Goal: Information Seeking & Learning: Learn about a topic

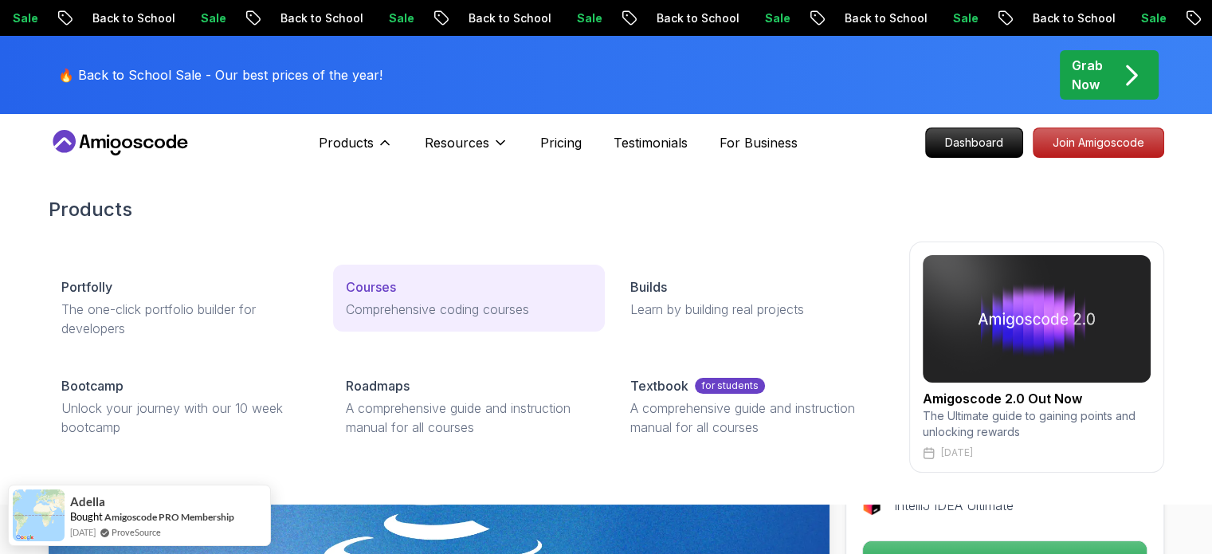
click at [379, 283] on p "Courses" at bounding box center [371, 286] width 50 height 19
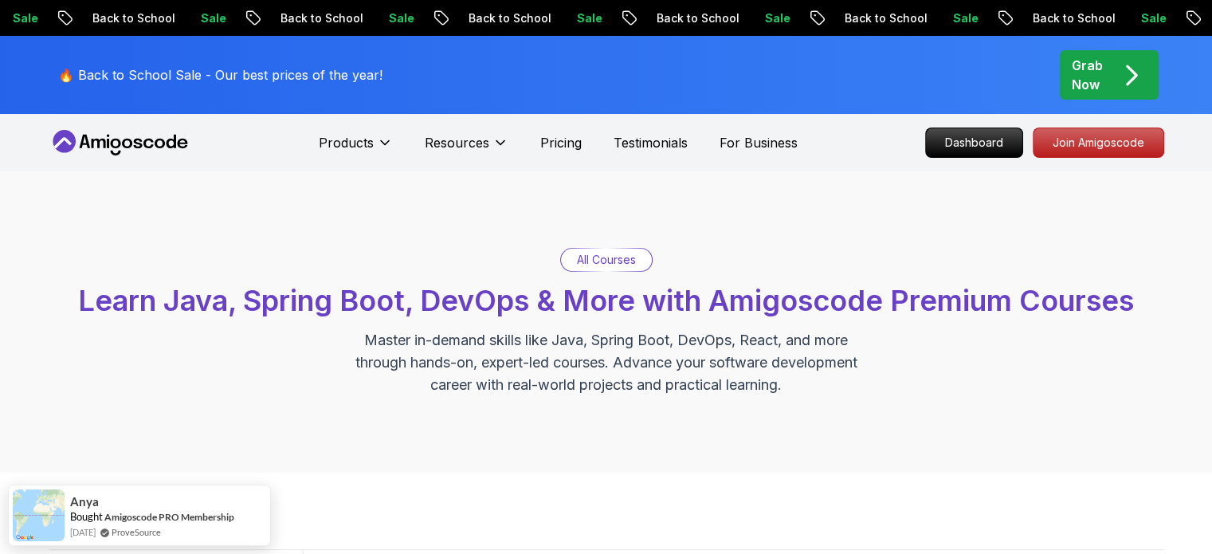
click at [596, 273] on div "All Courses Learn Java, Spring Boot, DevOps & More with Amigoscode Premium Cour…" at bounding box center [607, 322] width 1116 height 148
click at [621, 260] on p "All Courses" at bounding box center [606, 260] width 59 height 16
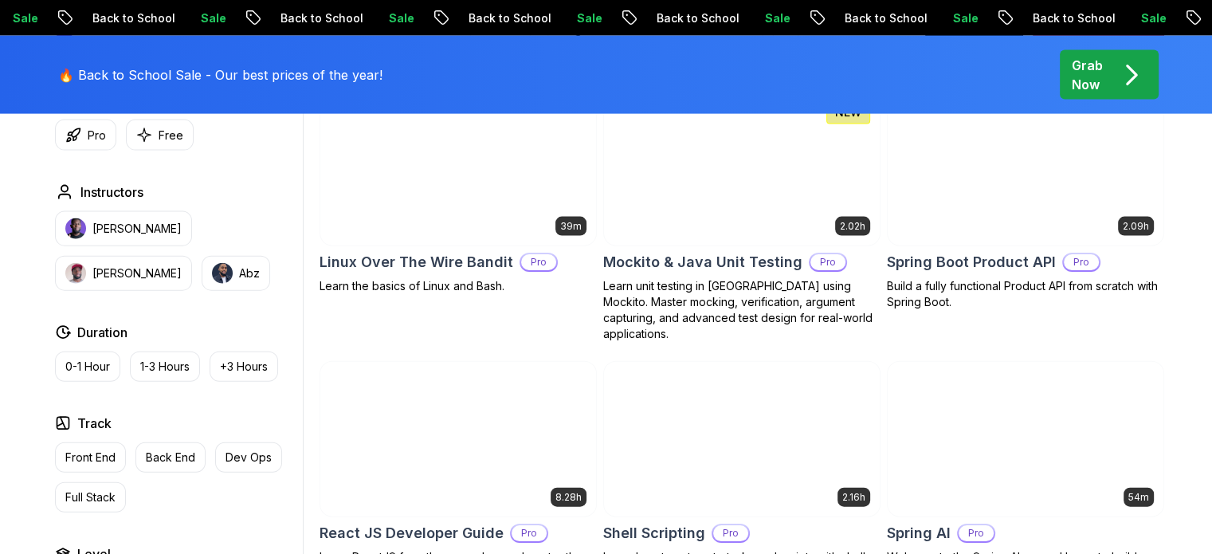
scroll to position [3561, 0]
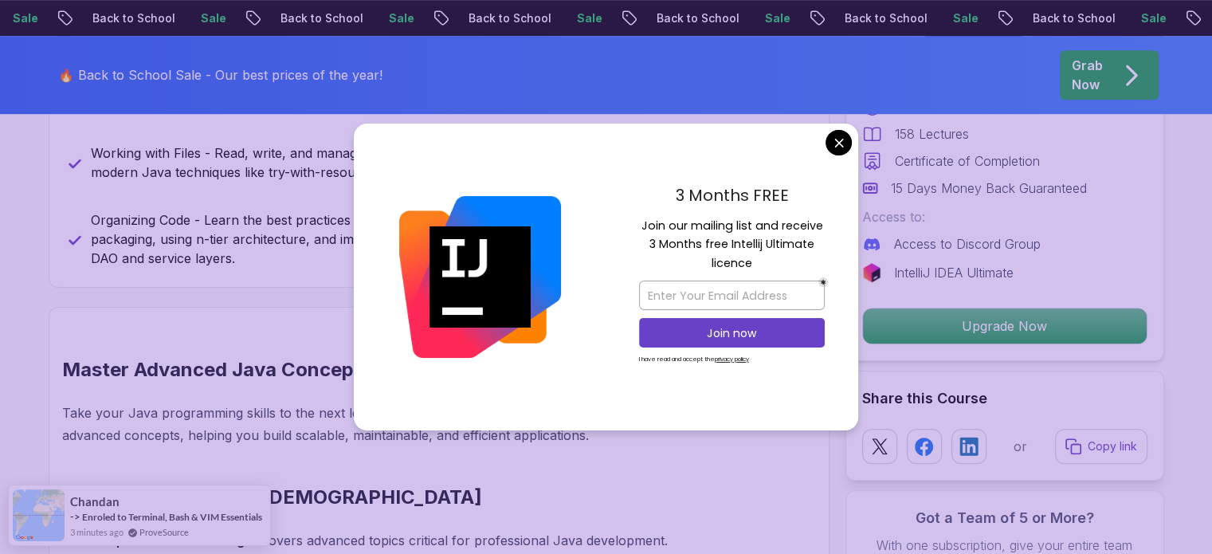
scroll to position [366, 0]
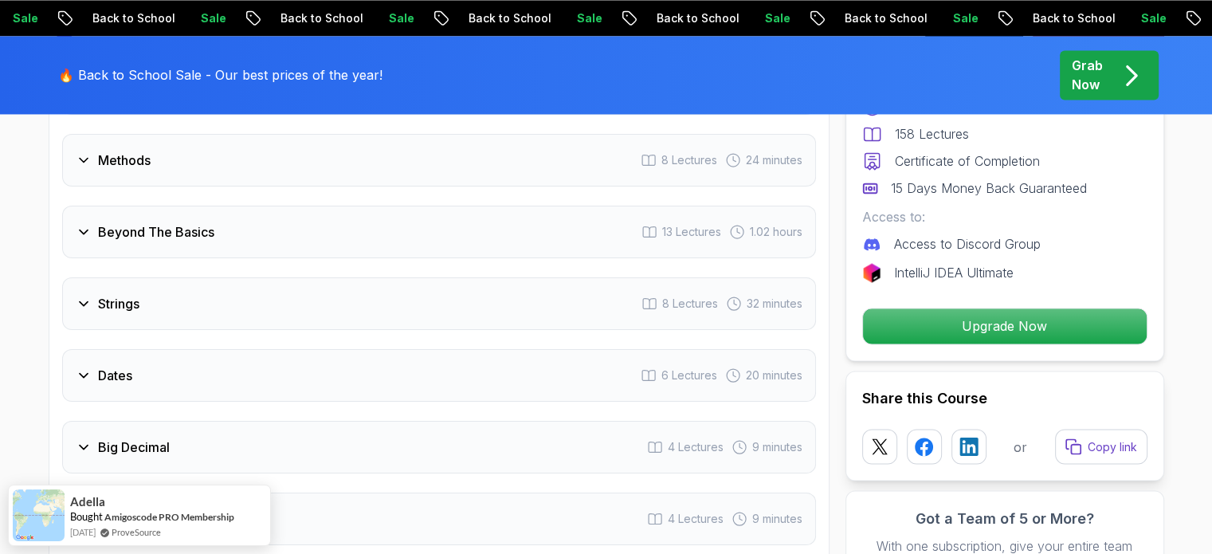
scroll to position [2539, 0]
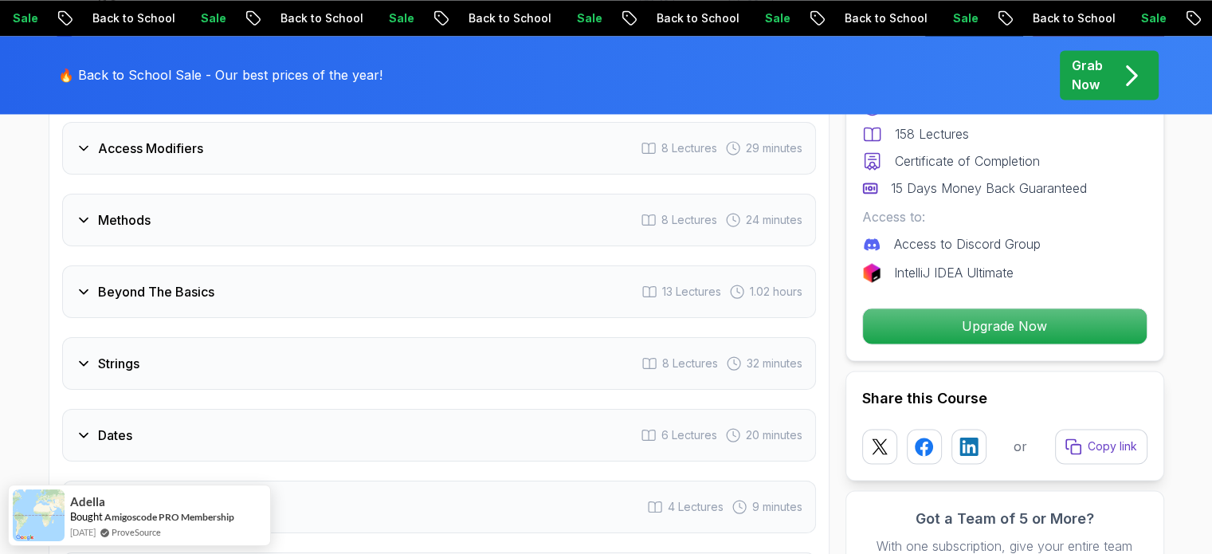
click at [92, 282] on div "Beyond The Basics" at bounding box center [145, 291] width 139 height 19
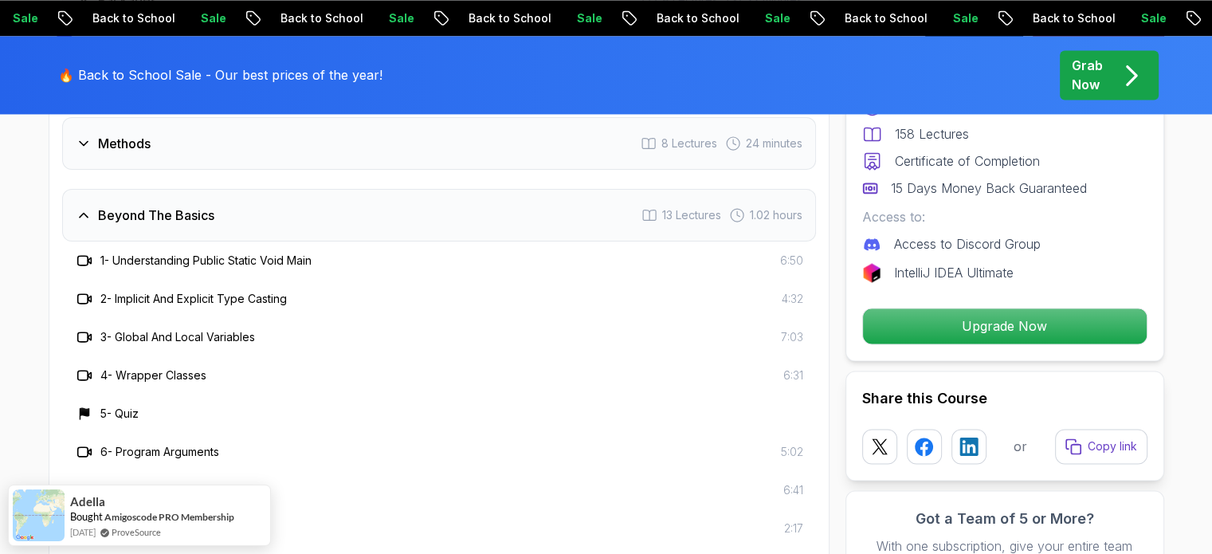
scroll to position [2462, 0]
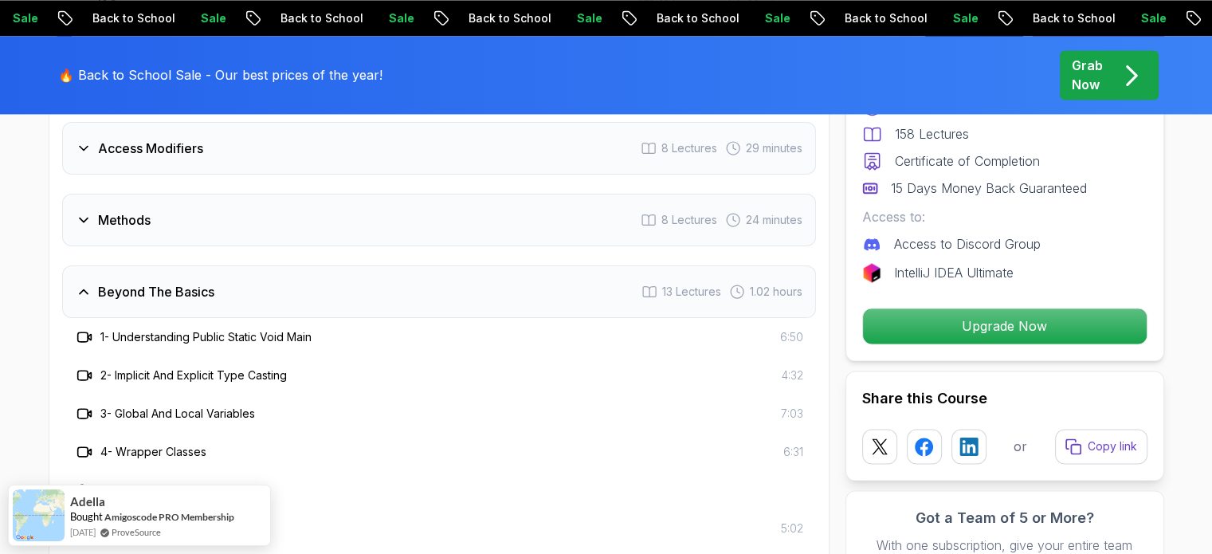
click at [92, 282] on div "Beyond The Basics" at bounding box center [145, 291] width 139 height 19
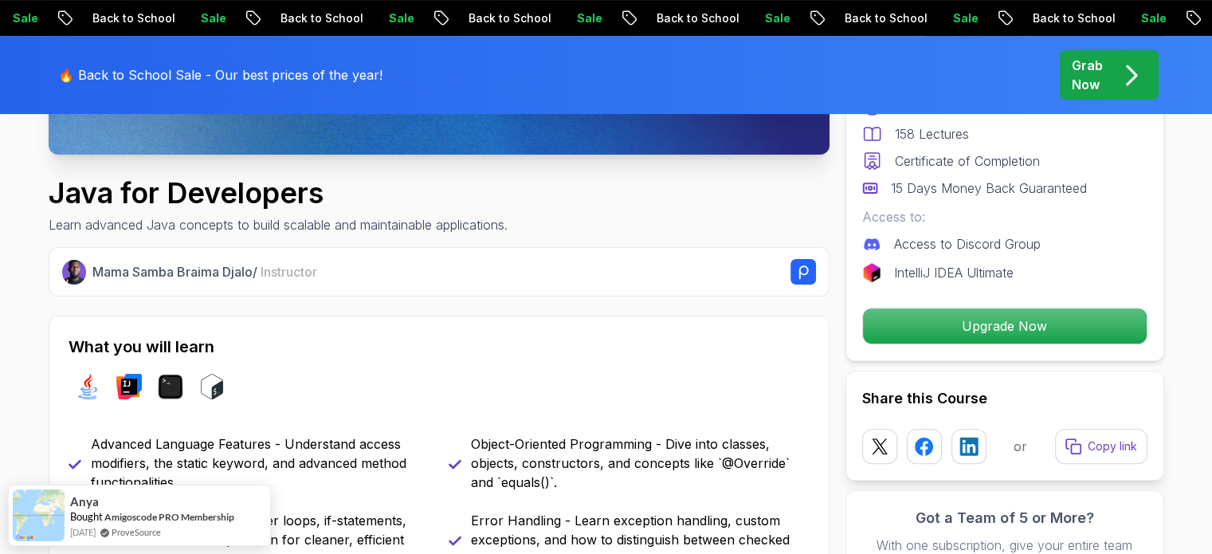
scroll to position [513, 0]
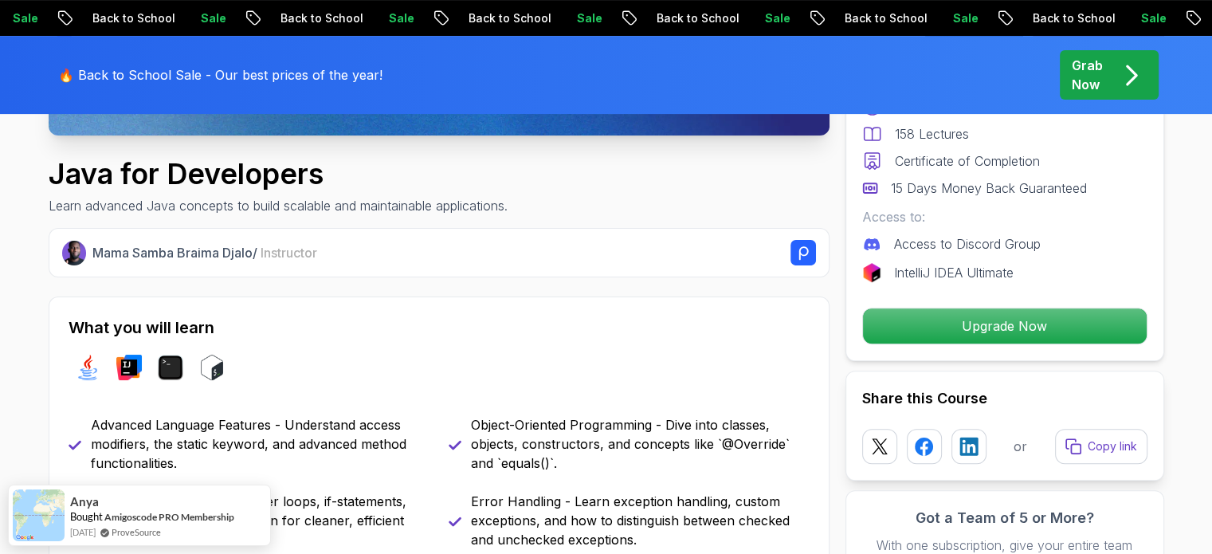
click at [281, 171] on h1 "Java for Developers" at bounding box center [278, 174] width 459 height 32
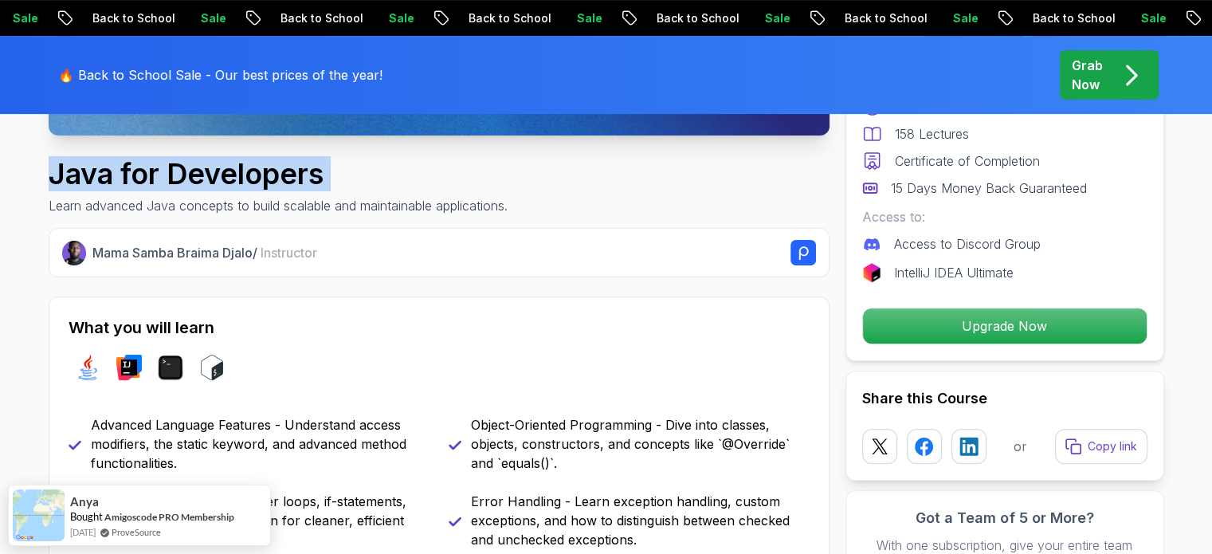
click at [281, 171] on h1 "Java for Developers" at bounding box center [278, 174] width 459 height 32
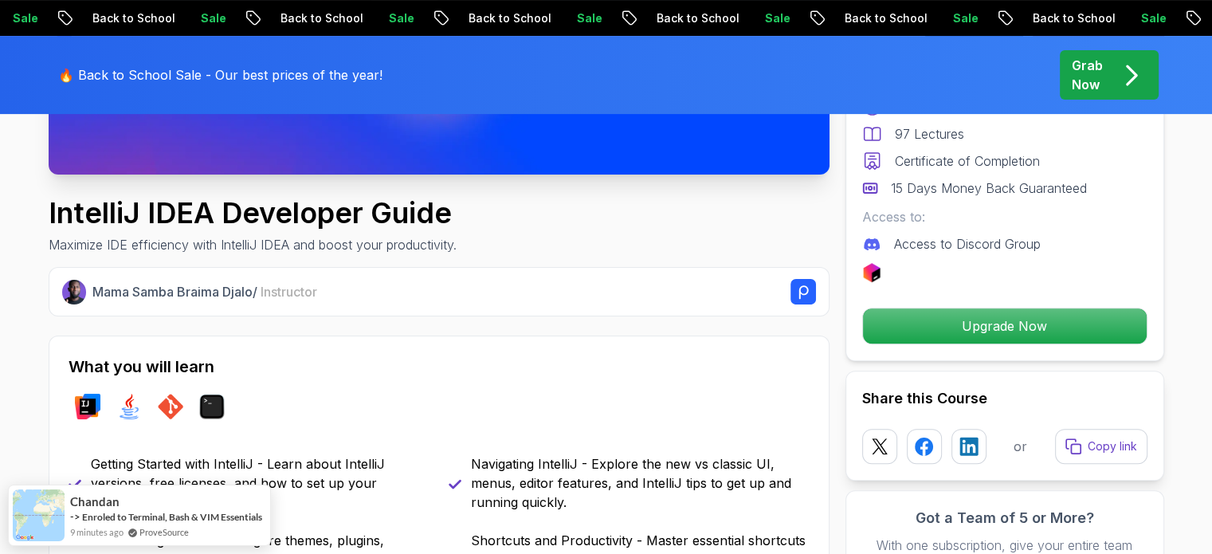
scroll to position [465, 0]
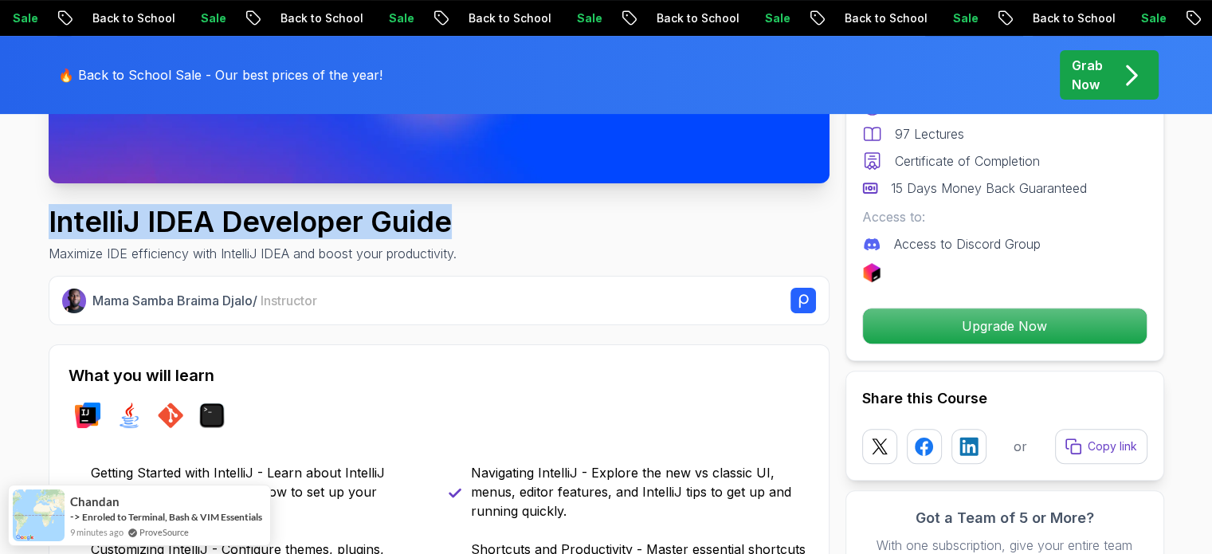
drag, startPoint x: 465, startPoint y: 215, endPoint x: 11, endPoint y: 221, distance: 453.6
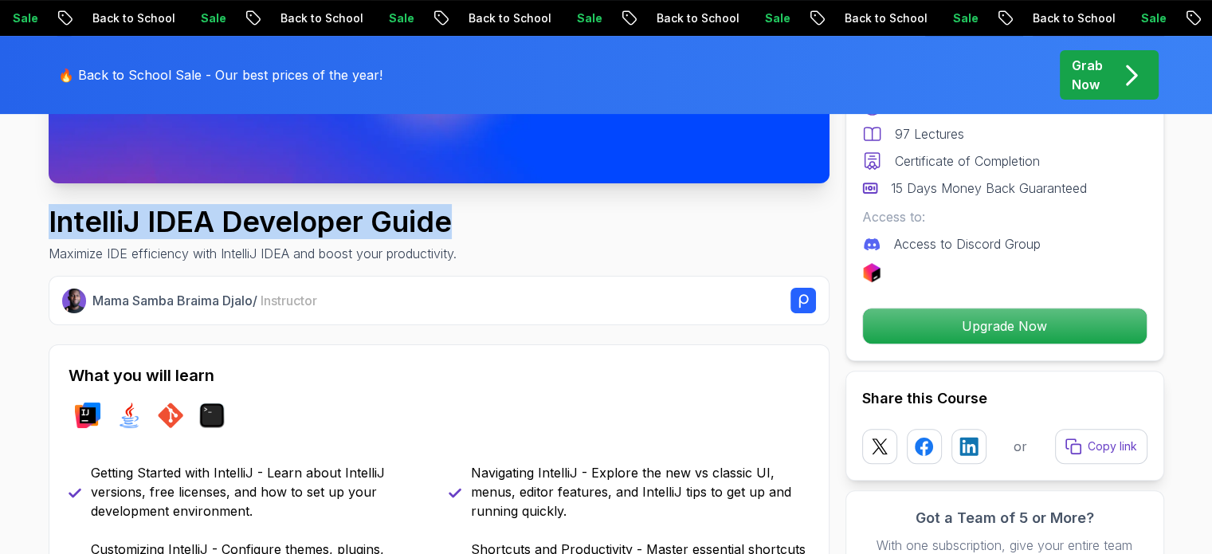
copy h1 "IntelliJ IDEA Developer Guide"
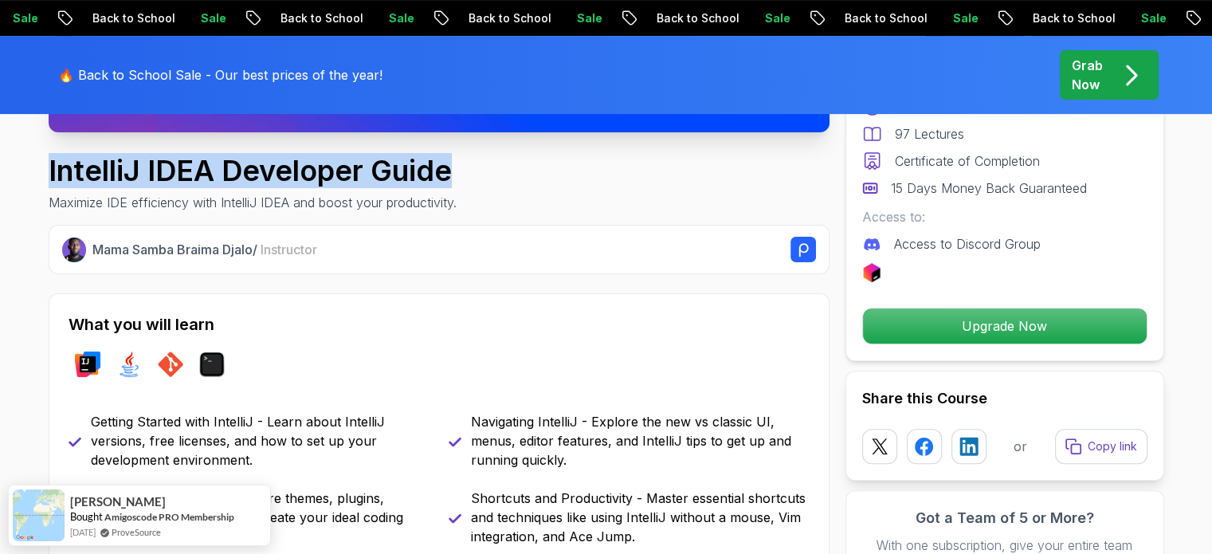
scroll to position [542, 0]
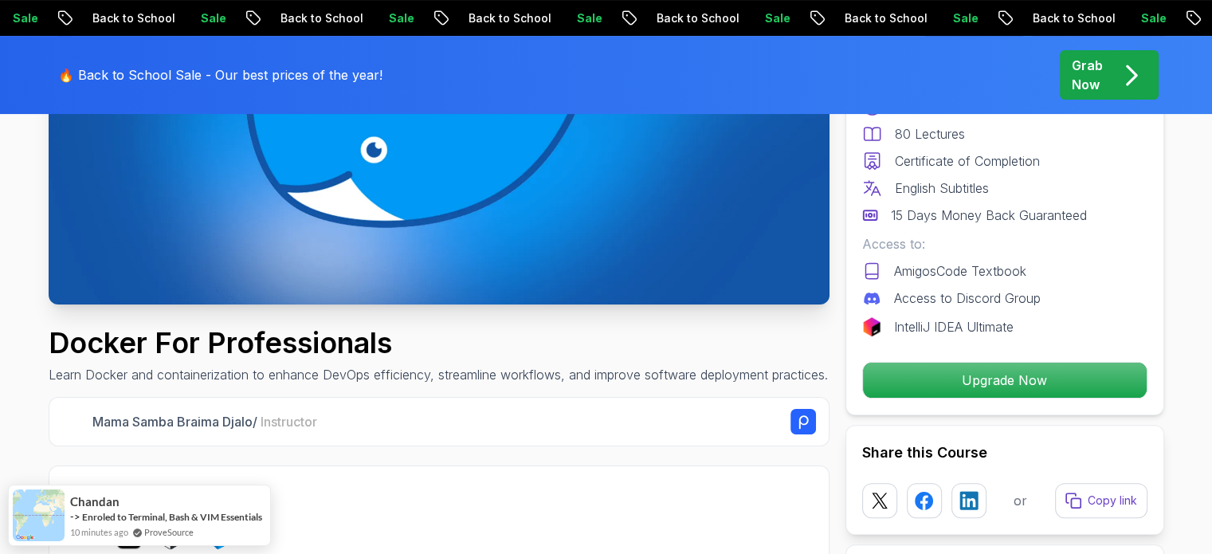
scroll to position [427, 0]
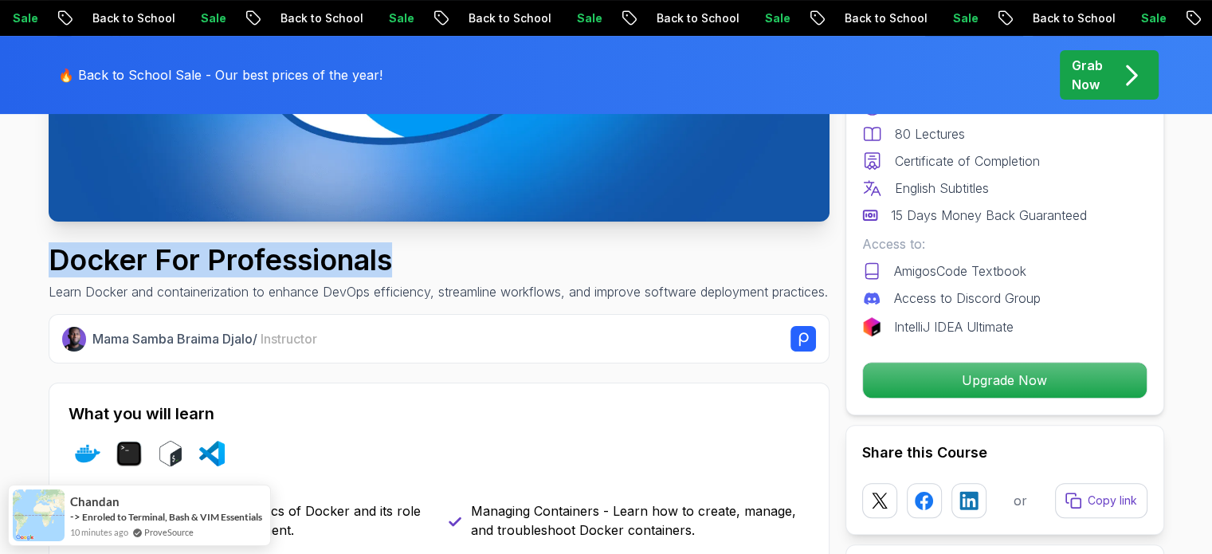
drag, startPoint x: 404, startPoint y: 255, endPoint x: 28, endPoint y: 262, distance: 376.3
copy h1 "Docker For Professionals"
